Goal: Find specific page/section: Find specific page/section

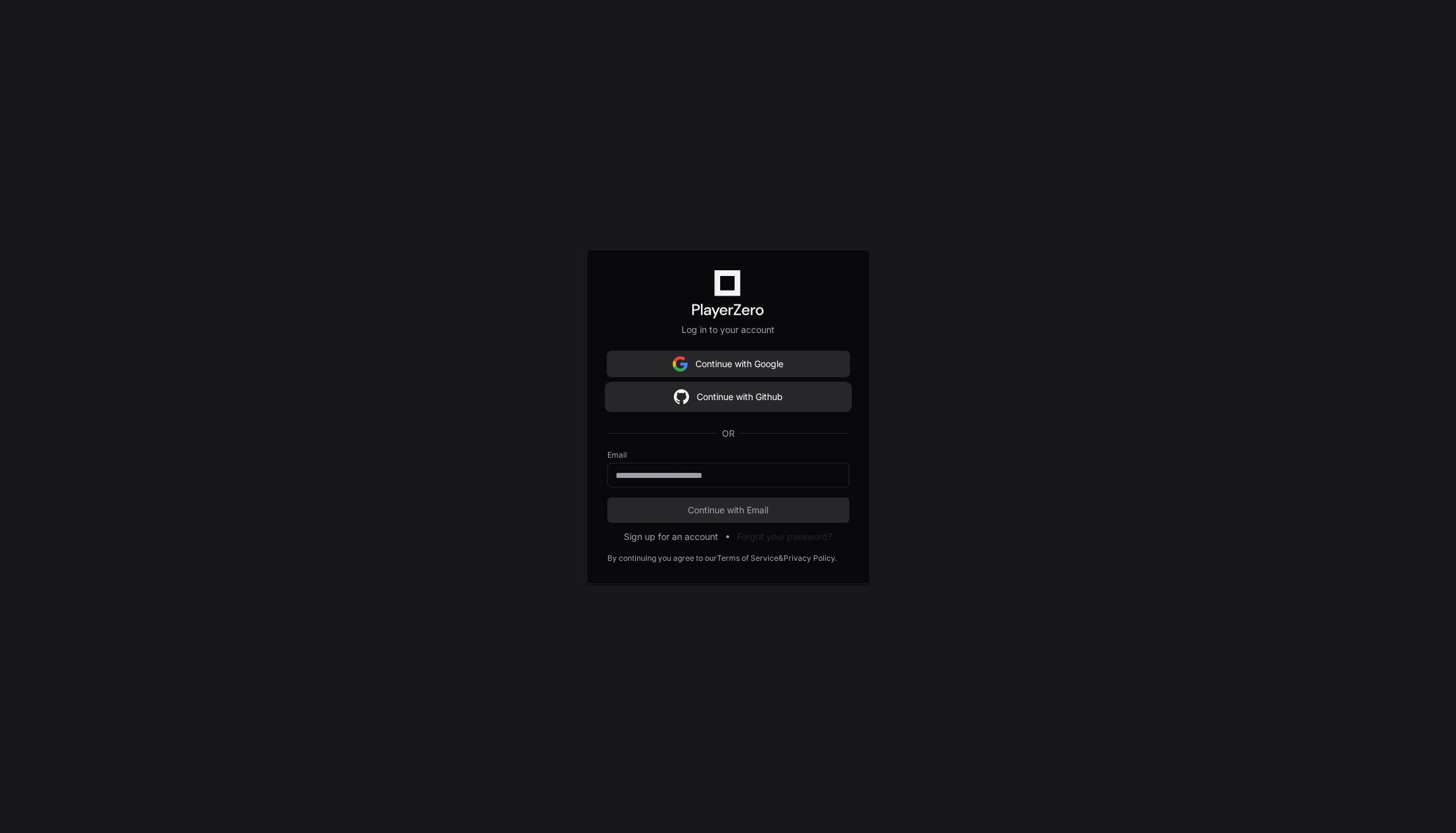
click at [655, 388] on button "Continue with Github" at bounding box center [728, 396] width 242 height 25
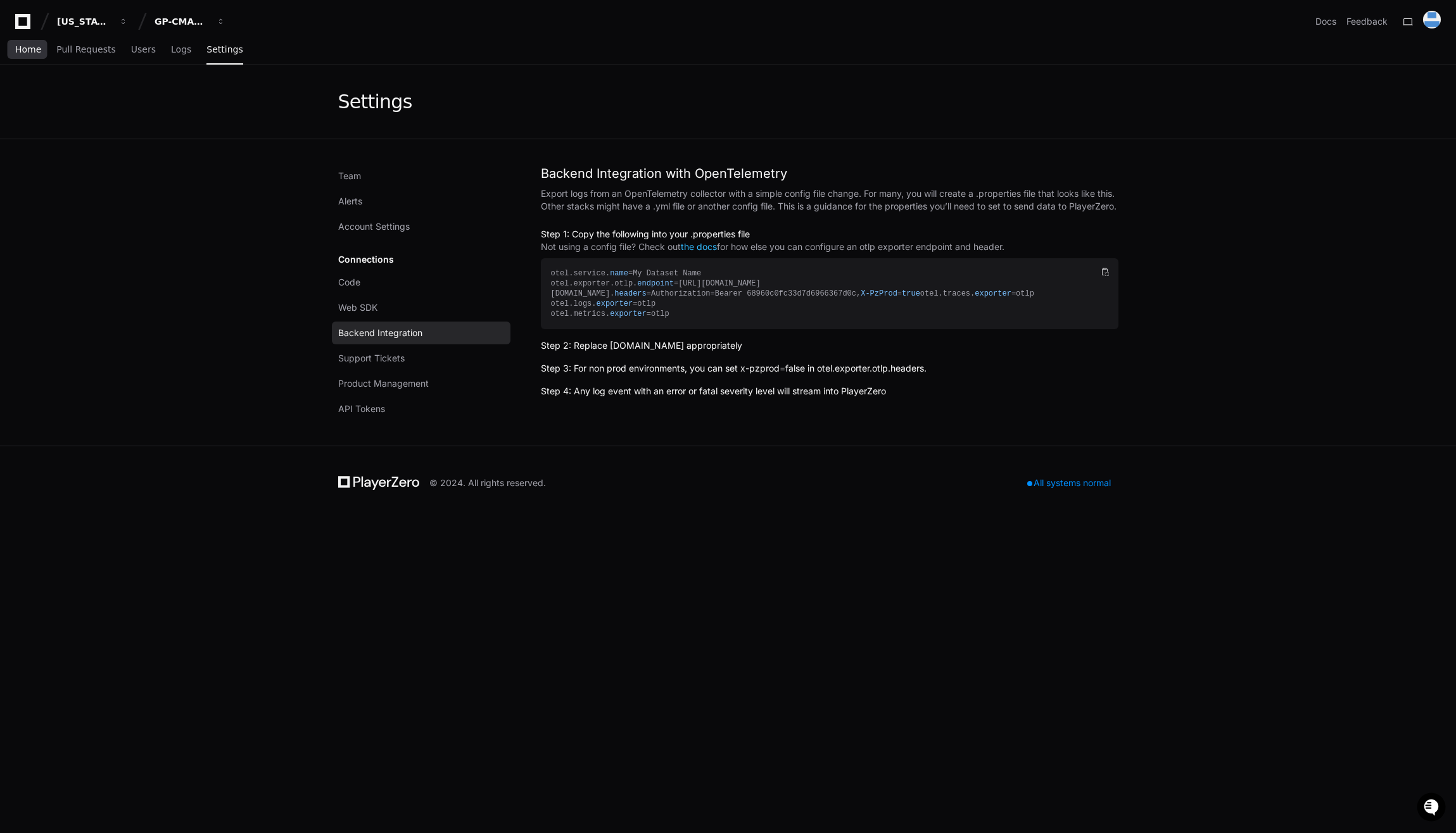
click at [30, 47] on span "Home" at bounding box center [28, 49] width 26 height 7
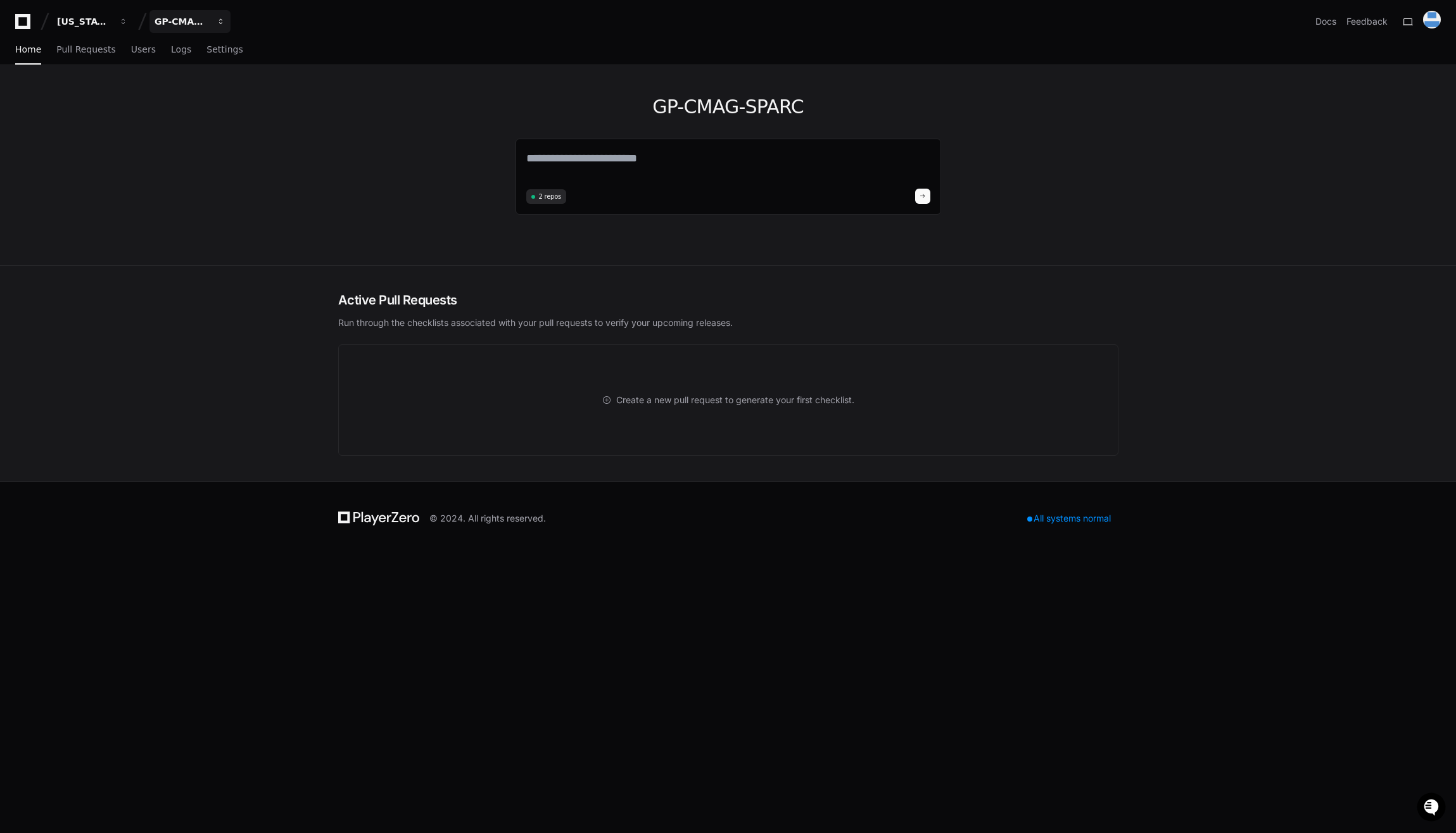
click at [111, 21] on div "GP-CMAG-SPARC" at bounding box center [84, 22] width 55 height 13
click at [199, 112] on span "GP-CMAG-MP2" at bounding box center [212, 117] width 74 height 15
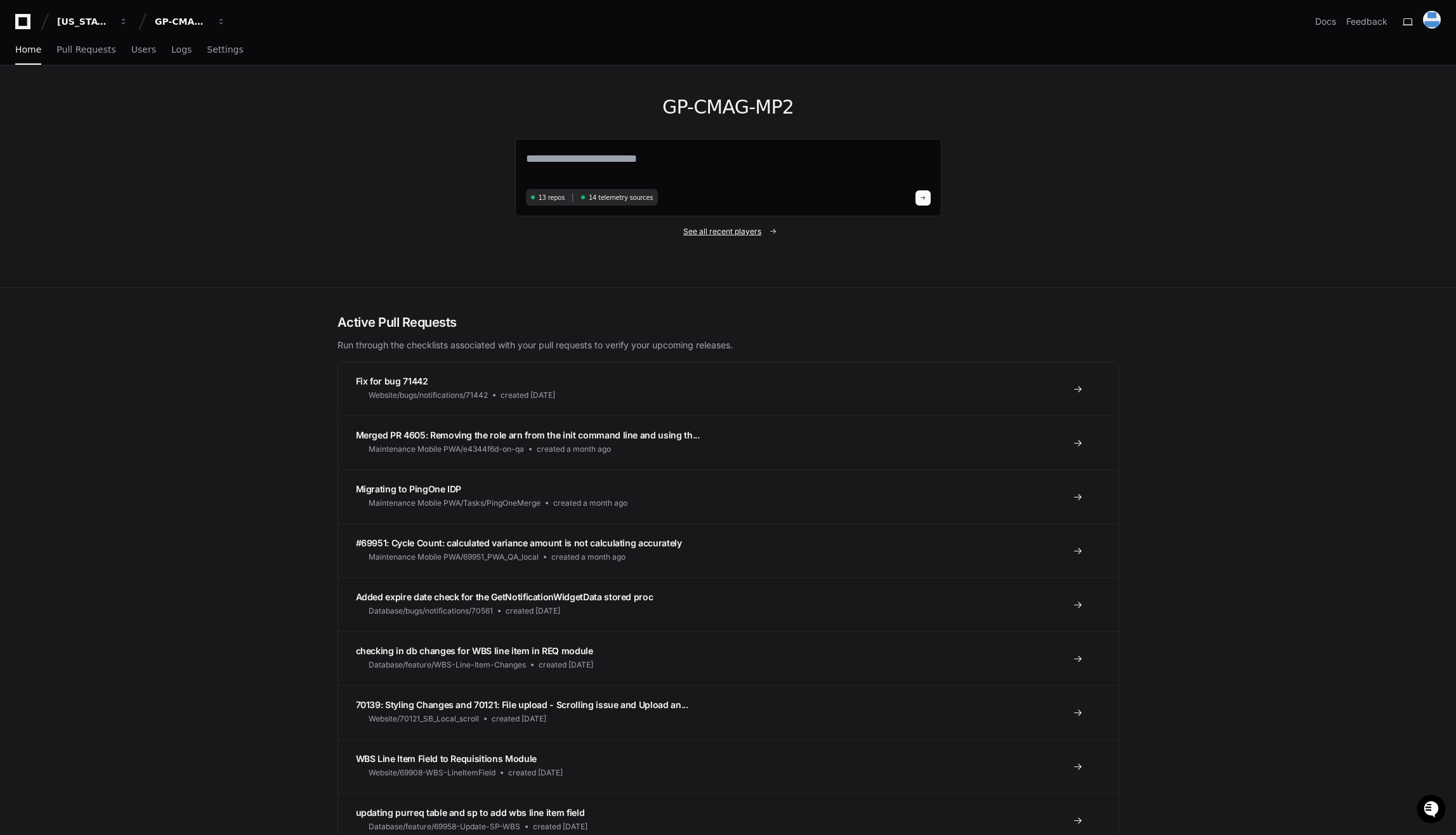
click at [710, 230] on span "See all recent players" at bounding box center [722, 232] width 78 height 10
